Goal: Task Accomplishment & Management: Use online tool/utility

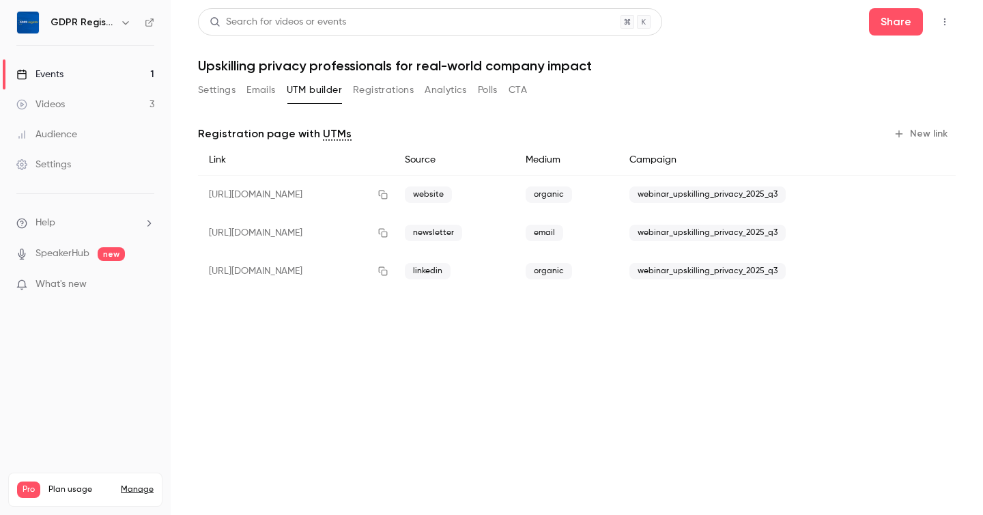
click at [61, 361] on nav "GDPR Register Events 1 Videos 3 Audience Settings Help SpeakerHub new What's ne…" at bounding box center [85, 257] width 171 height 515
click at [54, 155] on link "Settings" at bounding box center [85, 164] width 171 height 30
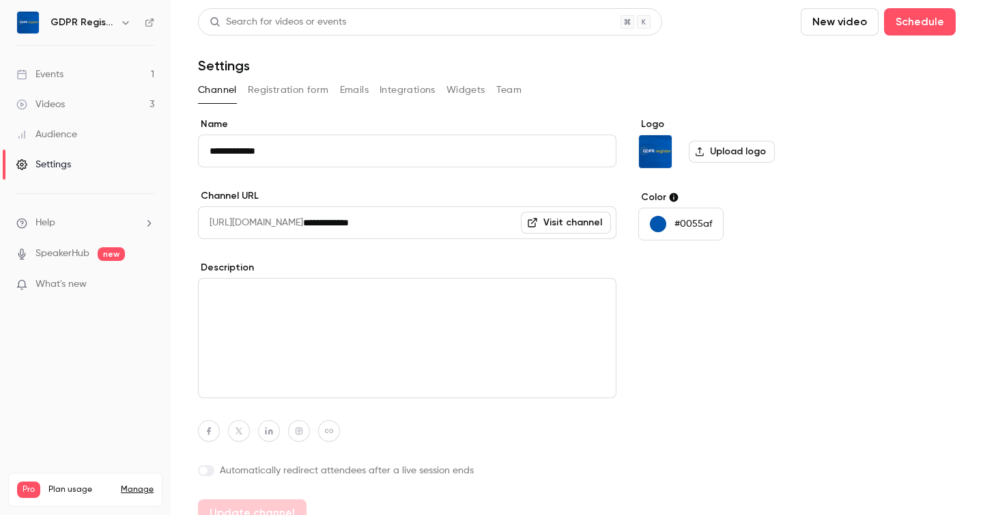
click at [409, 90] on button "Integrations" at bounding box center [407, 90] width 56 height 22
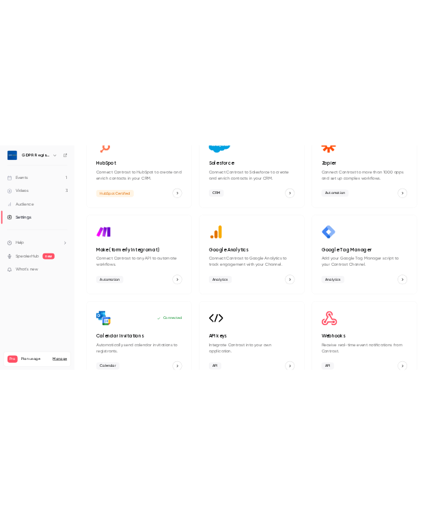
scroll to position [158, 0]
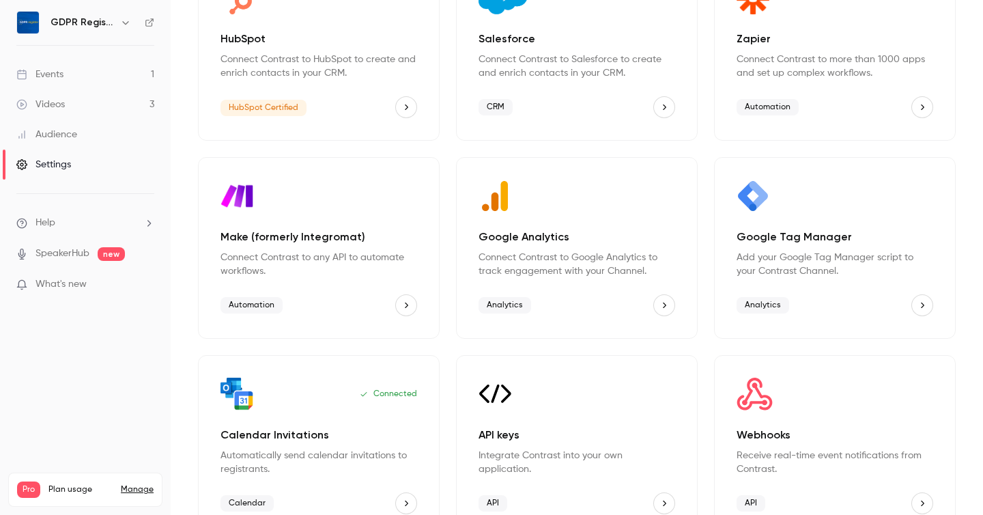
click at [405, 306] on icon "Make (formerly Integromat)" at bounding box center [406, 305] width 10 height 10
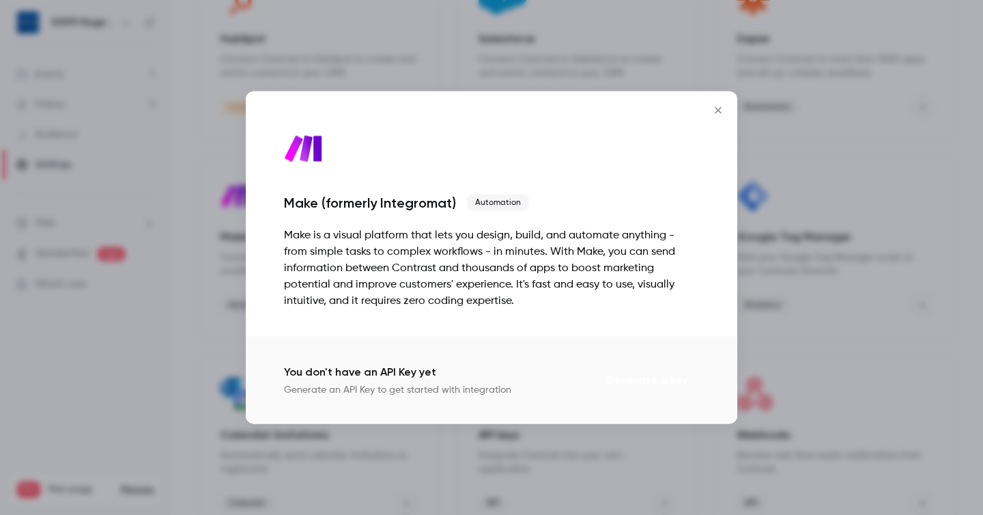
click at [653, 383] on button "Generate a key" at bounding box center [646, 379] width 106 height 27
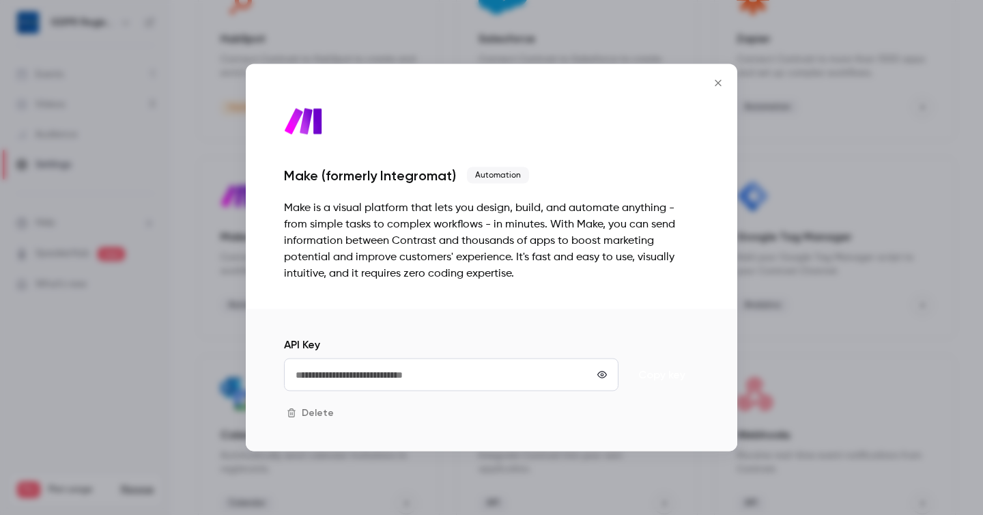
click at [652, 377] on button "Copy key" at bounding box center [661, 374] width 75 height 33
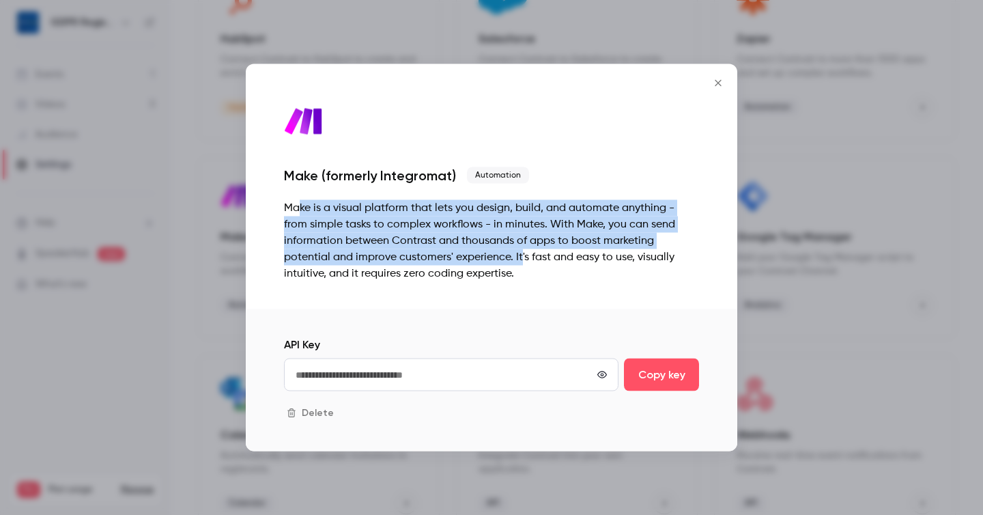
drag, startPoint x: 301, startPoint y: 210, endPoint x: 519, endPoint y: 255, distance: 222.3
click at [519, 255] on div "Make is a visual platform that lets you design, build, and automate anything - …" at bounding box center [491, 241] width 415 height 82
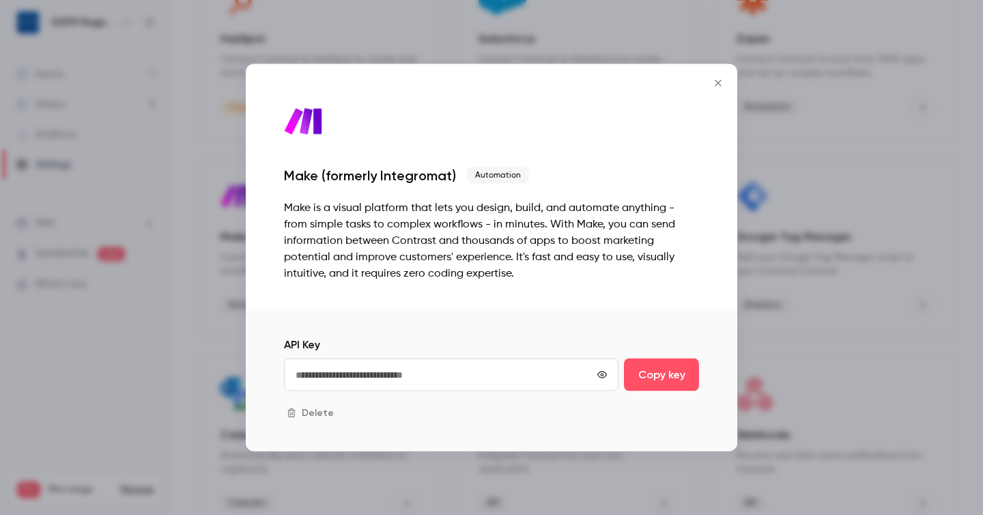
click at [715, 85] on icon "Close" at bounding box center [718, 83] width 6 height 6
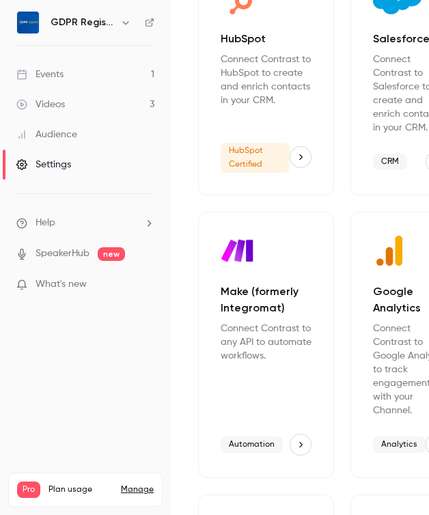
click at [263, 321] on p "Connect Contrast to any API to automate workflows." at bounding box center [265, 341] width 91 height 41
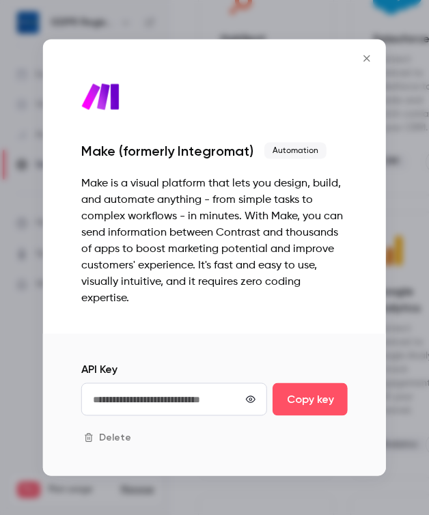
click at [154, 213] on div "Make is a visual platform that lets you design, build, and automate anything - …" at bounding box center [214, 240] width 266 height 131
click at [368, 60] on icon "Close" at bounding box center [366, 58] width 16 height 11
